Goal: Task Accomplishment & Management: Manage account settings

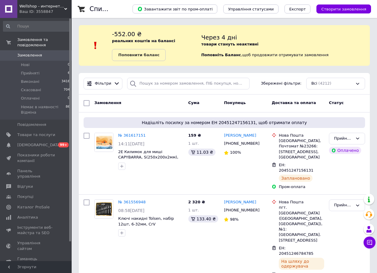
click at [57, 11] on div "Ваш ID: 3558847" at bounding box center [45, 11] width 52 height 5
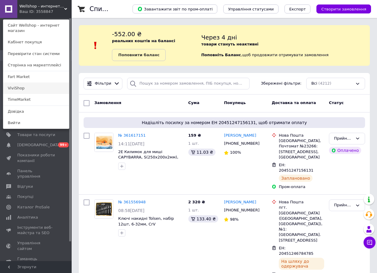
click at [35, 92] on link "ViviShop" at bounding box center [36, 87] width 66 height 11
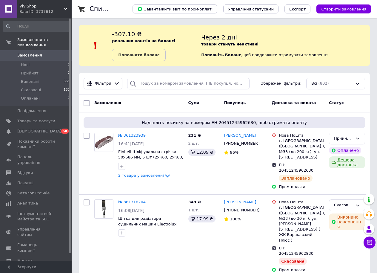
click at [47, 7] on span "ViViShop" at bounding box center [41, 6] width 45 height 5
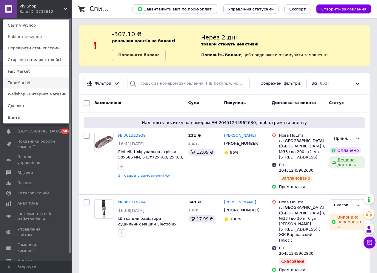
click at [32, 84] on link "TimeMarket" at bounding box center [36, 82] width 66 height 11
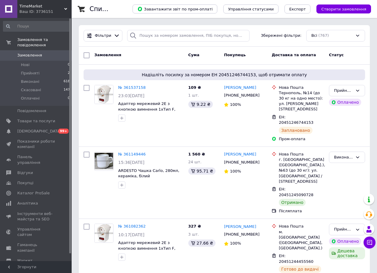
click at [49, 8] on span "TimeMarket" at bounding box center [41, 6] width 45 height 5
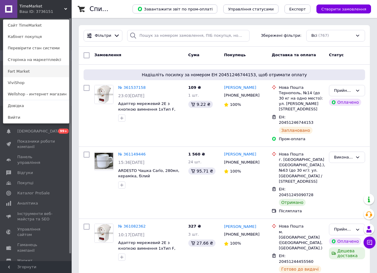
click at [35, 74] on link "Fart Market" at bounding box center [36, 71] width 66 height 11
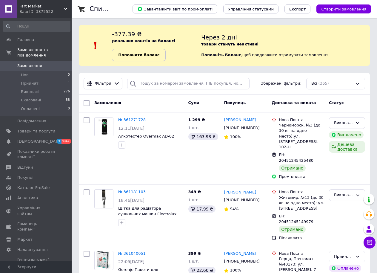
click at [161, 57] on link "Поповнити баланс" at bounding box center [139, 55] width 54 height 12
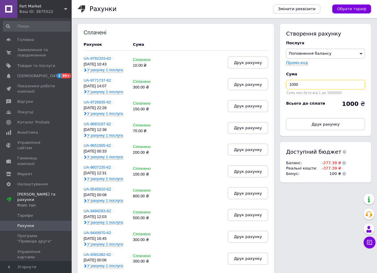
click at [298, 83] on input "1000" at bounding box center [325, 85] width 79 height 10
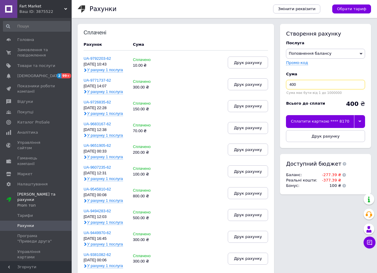
type input "400"
click at [357, 120] on div at bounding box center [359, 121] width 11 height 13
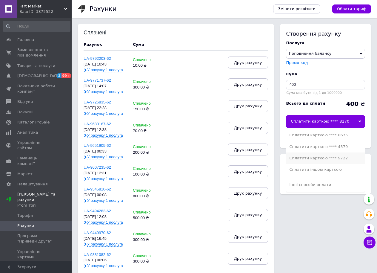
click at [337, 156] on div "Сплатити карткою **** 9722" at bounding box center [325, 157] width 73 height 5
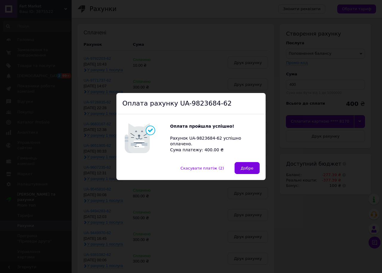
click at [250, 171] on button "Добре" at bounding box center [247, 168] width 25 height 12
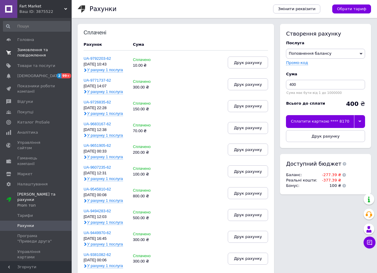
click at [45, 50] on span "Замовлення та повідомлення" at bounding box center [36, 52] width 38 height 11
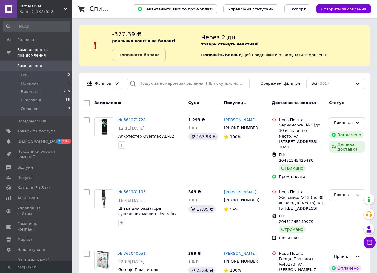
click at [44, 5] on span "Fart Market" at bounding box center [41, 6] width 45 height 5
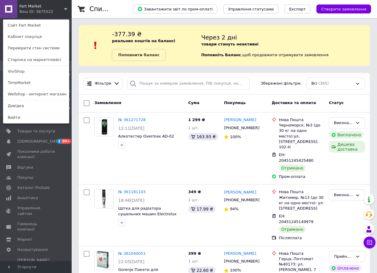
click at [50, 8] on div "Fart Market Ваш ID: 3875522 Сайт Fart Market Кабінет покупця Перевірити стан си…" at bounding box center [36, 9] width 72 height 18
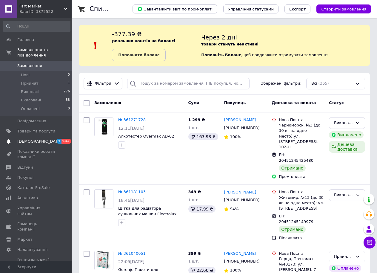
click at [55, 139] on span "[DEMOGRAPHIC_DATA]" at bounding box center [36, 141] width 38 height 5
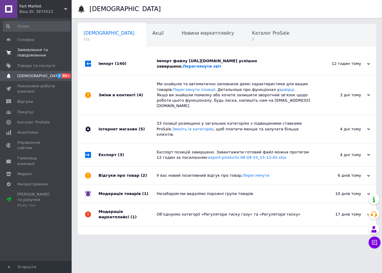
click at [49, 47] on link "Замовлення та повідомлення 0 0" at bounding box center [36, 53] width 73 height 16
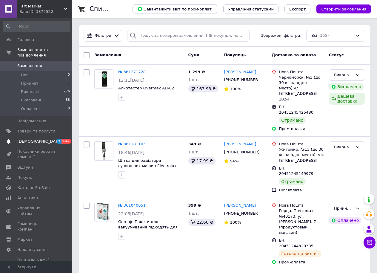
click at [42, 139] on span "[DEMOGRAPHIC_DATA]" at bounding box center [36, 141] width 38 height 5
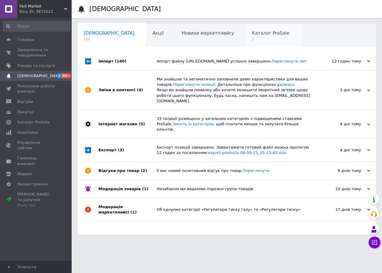
click at [252, 34] on span "Каталог ProSale" at bounding box center [270, 32] width 37 height 5
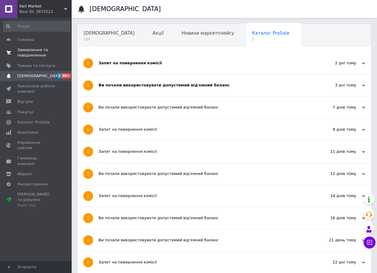
click at [44, 51] on span "Замовлення та повідомлення" at bounding box center [36, 52] width 38 height 11
